Goal: Check status: Check status

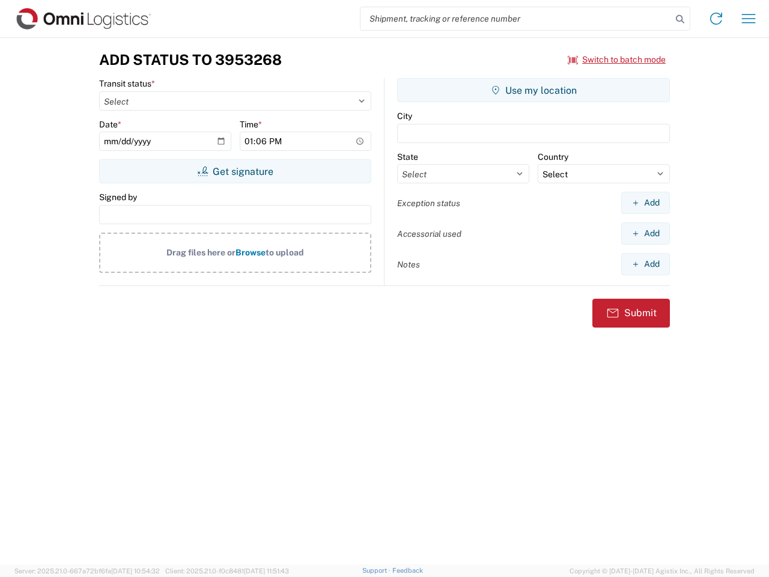
click at [516, 19] on input "search" at bounding box center [516, 18] width 311 height 23
click at [680, 19] on icon at bounding box center [680, 19] width 17 height 17
click at [716, 19] on icon at bounding box center [716, 18] width 19 height 19
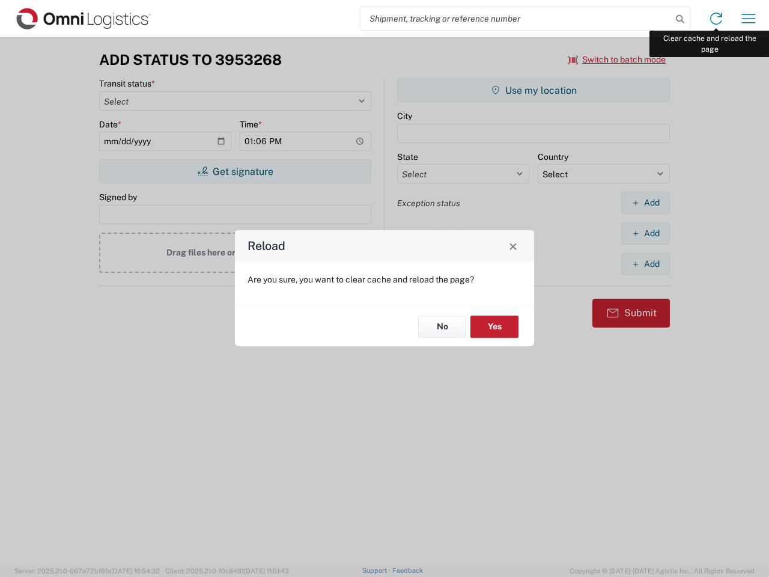
click at [749, 19] on div "Reload Are you sure, you want to clear cache and reload the page? No Yes" at bounding box center [384, 288] width 769 height 577
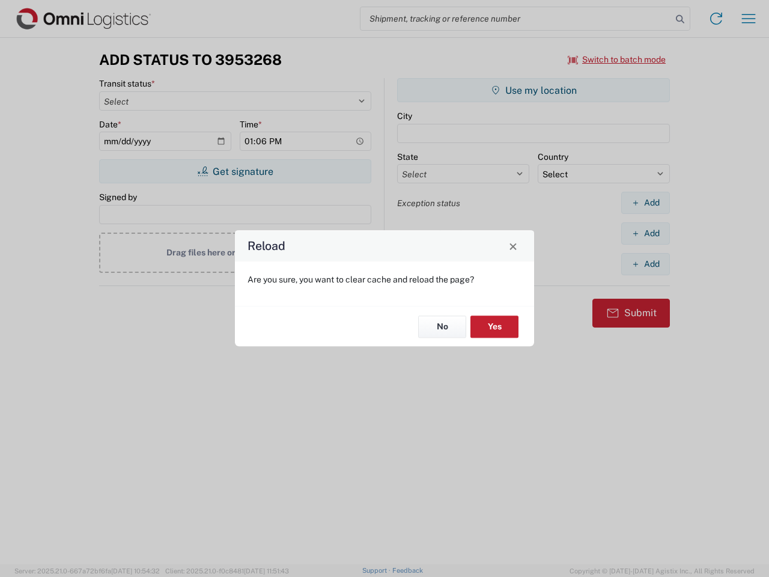
click at [617, 60] on div "Reload Are you sure, you want to clear cache and reload the page? No Yes" at bounding box center [384, 288] width 769 height 577
click at [235, 171] on div "Reload Are you sure, you want to clear cache and reload the page? No Yes" at bounding box center [384, 288] width 769 height 577
click at [534, 90] on div "Reload Are you sure, you want to clear cache and reload the page? No Yes" at bounding box center [384, 288] width 769 height 577
click at [646, 203] on div "Reload Are you sure, you want to clear cache and reload the page? No Yes" at bounding box center [384, 288] width 769 height 577
click at [646, 233] on div "Reload Are you sure, you want to clear cache and reload the page? No Yes" at bounding box center [384, 288] width 769 height 577
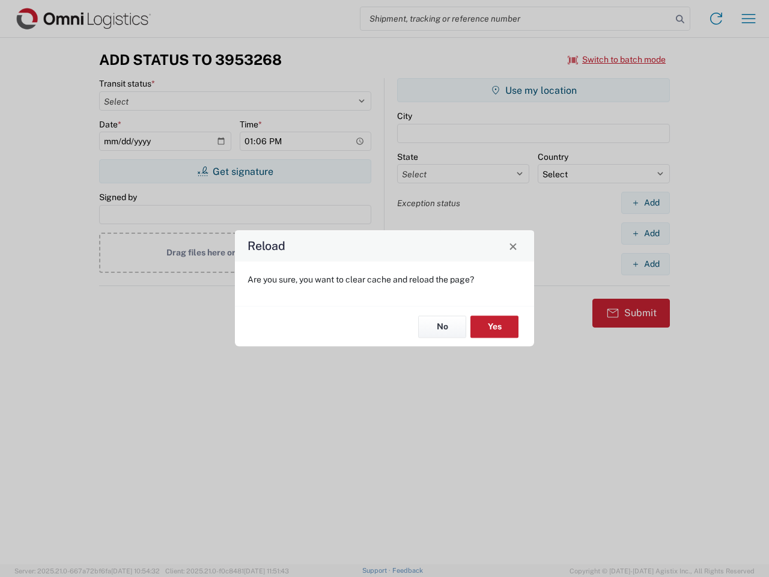
click at [646, 264] on div "Reload Are you sure, you want to clear cache and reload the page? No Yes" at bounding box center [384, 288] width 769 height 577
